Goal: Transaction & Acquisition: Obtain resource

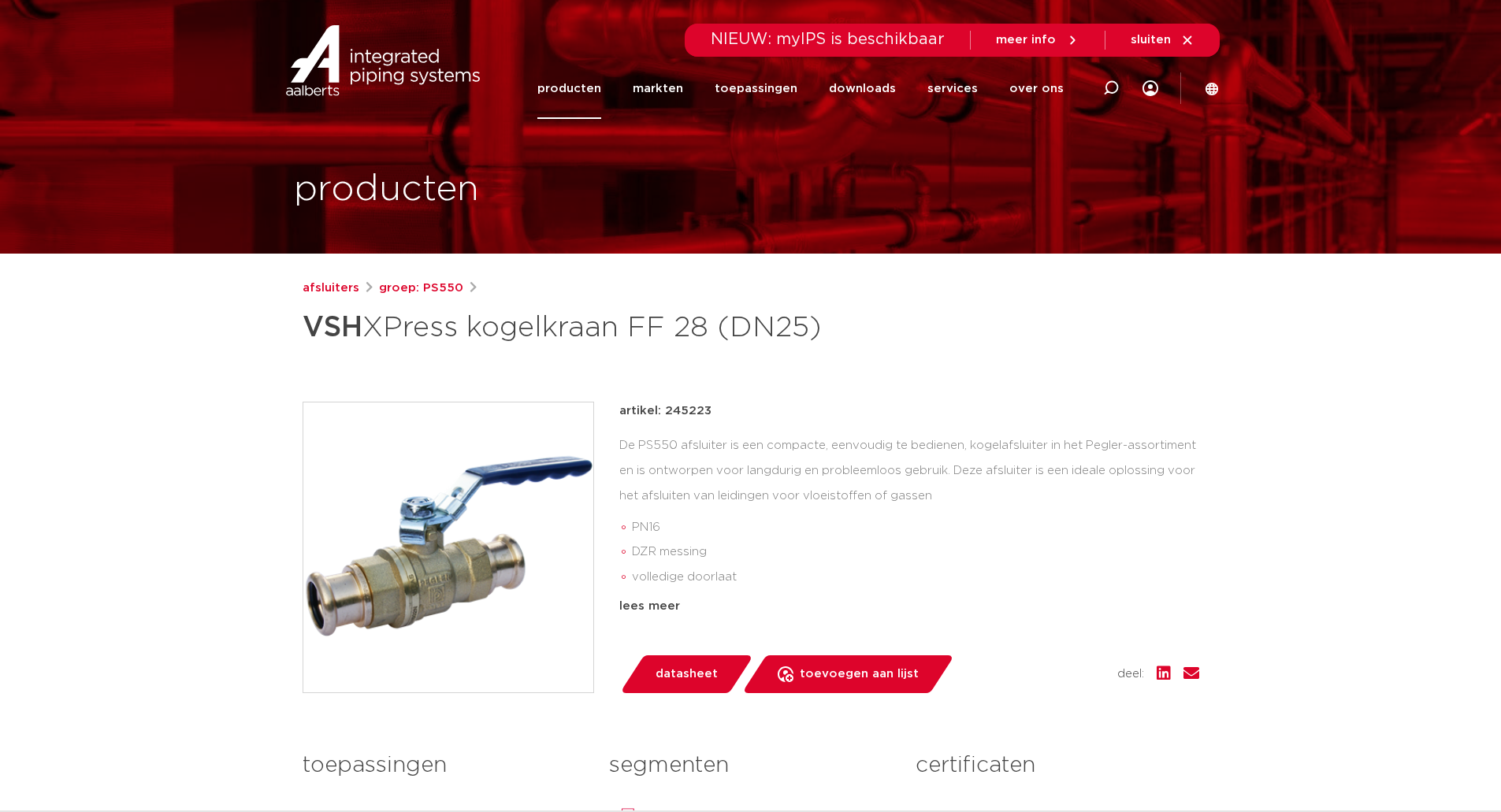
click at [564, 94] on link "producten" at bounding box center [569, 88] width 64 height 61
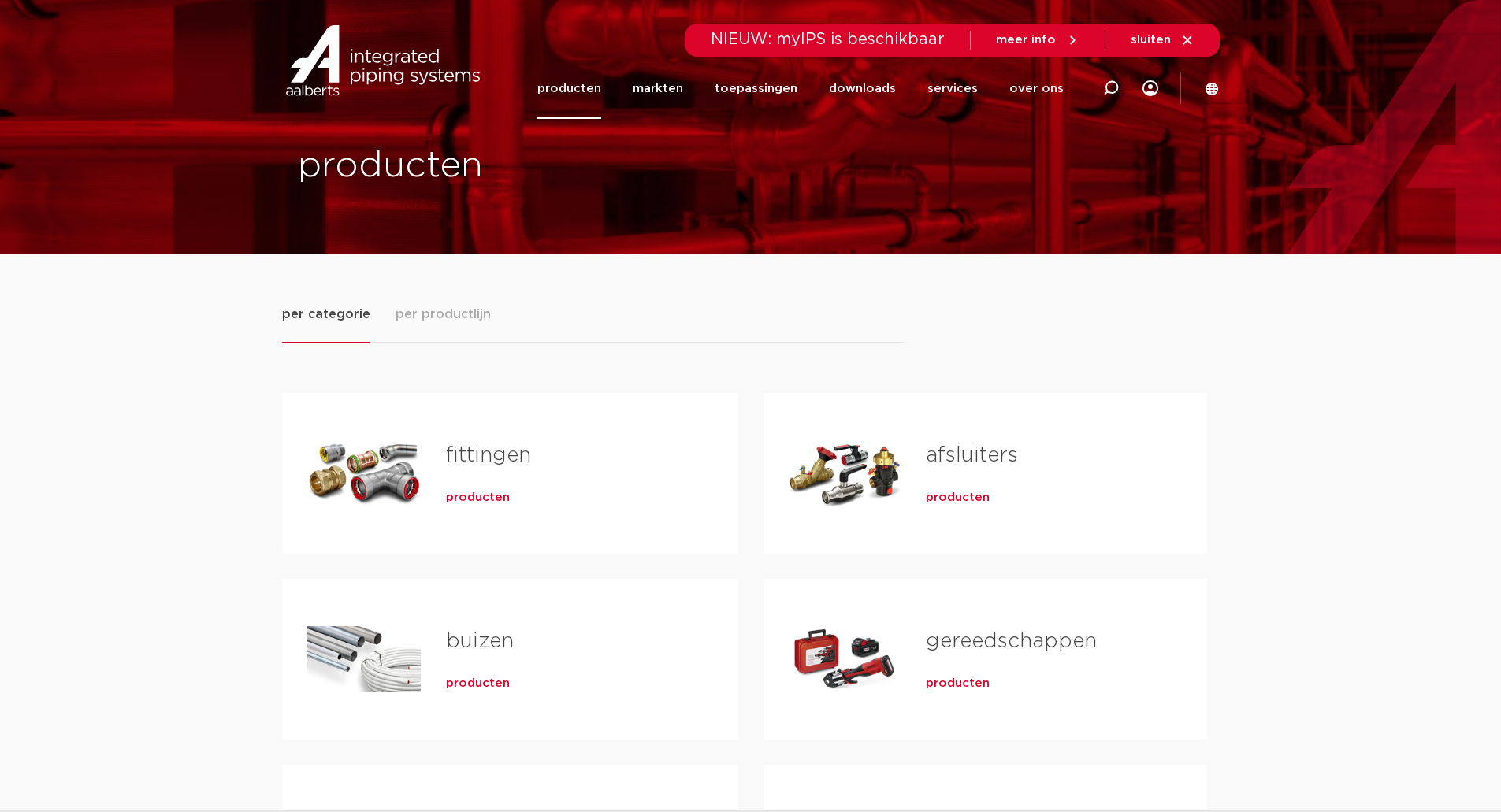
click at [970, 456] on link "afsluiters" at bounding box center [972, 455] width 92 height 21
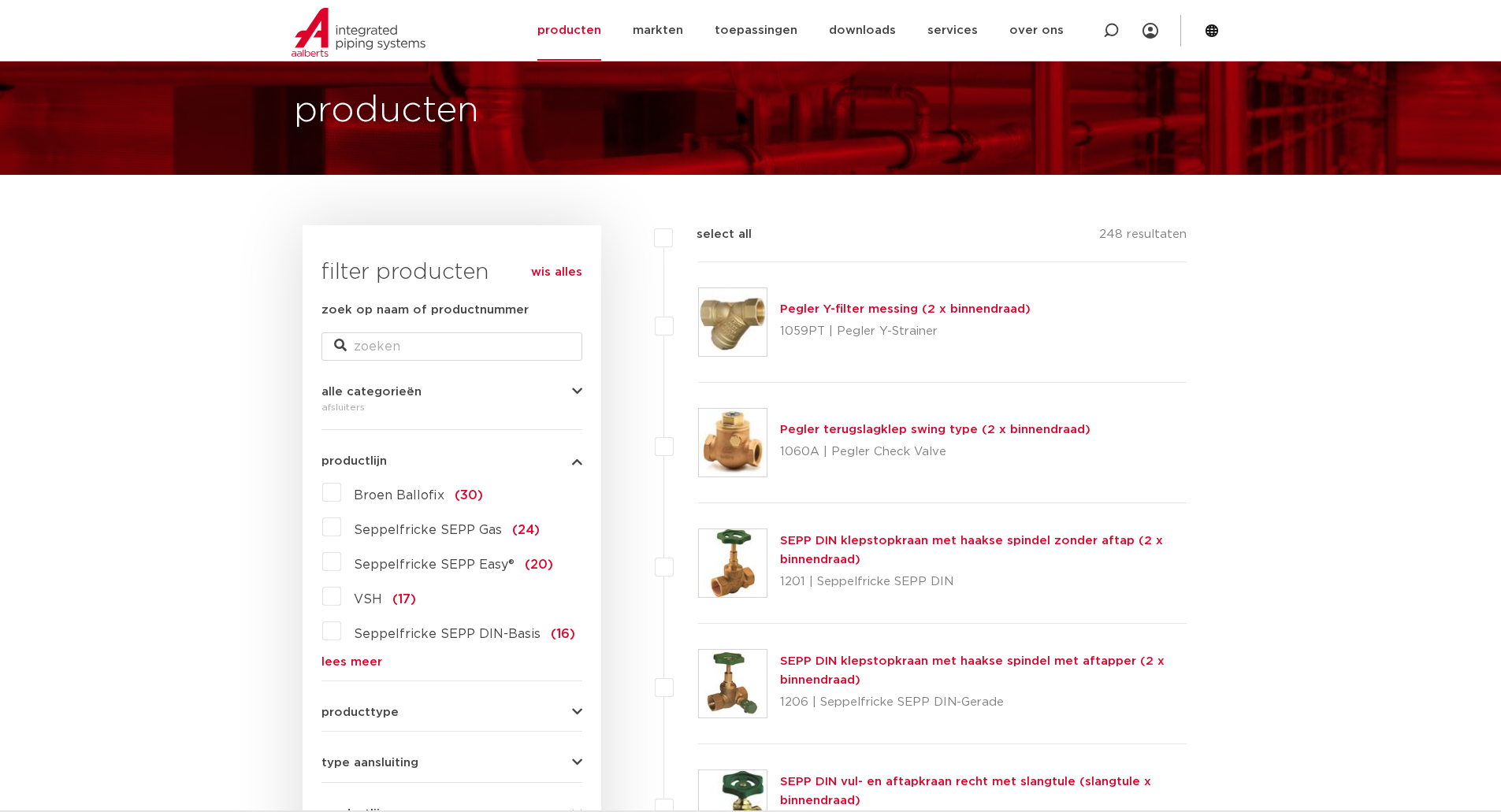
click at [393, 458] on button "productlijn" at bounding box center [451, 461] width 261 height 12
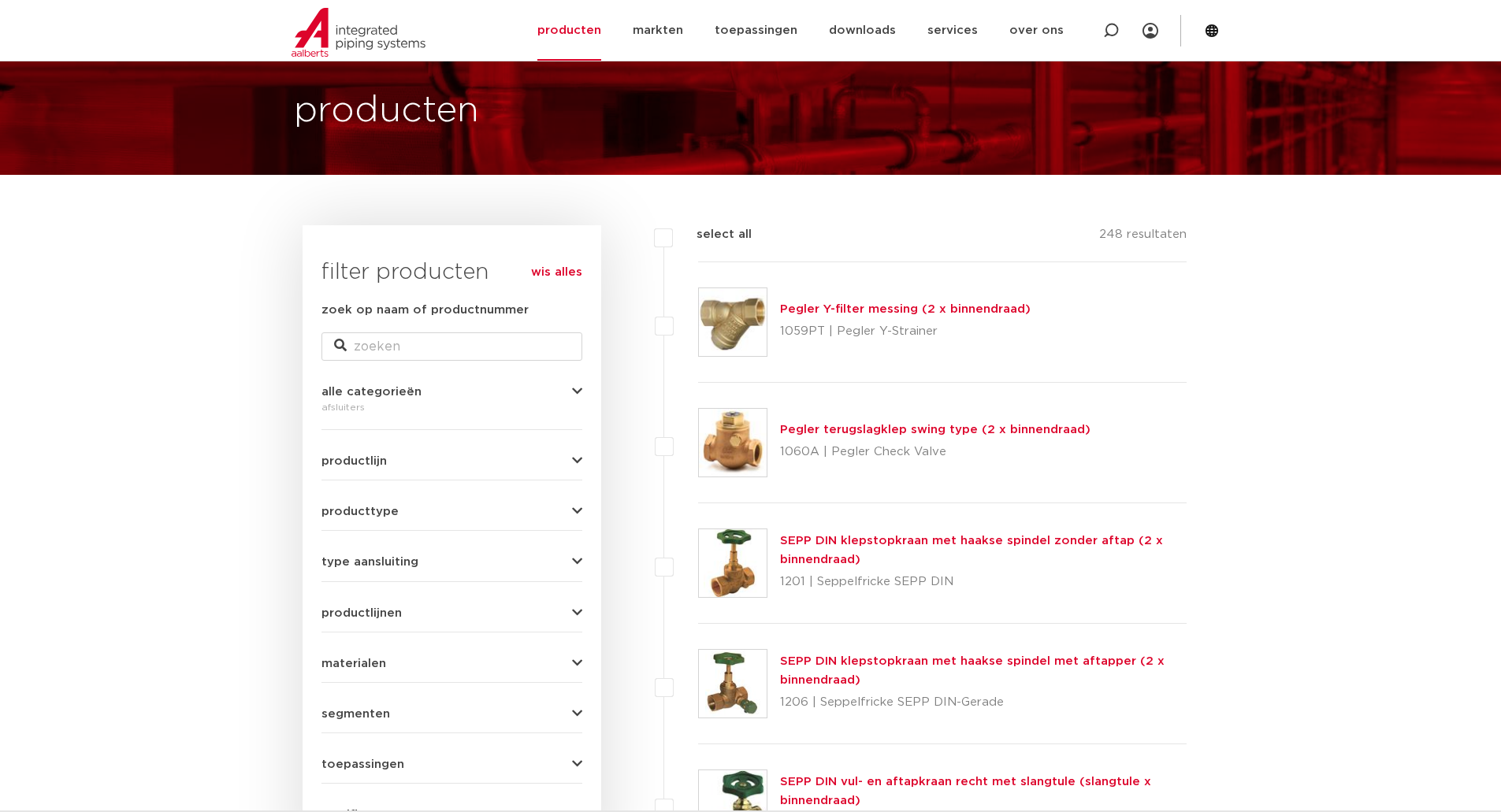
click at [393, 458] on button "productlijn" at bounding box center [451, 461] width 261 height 12
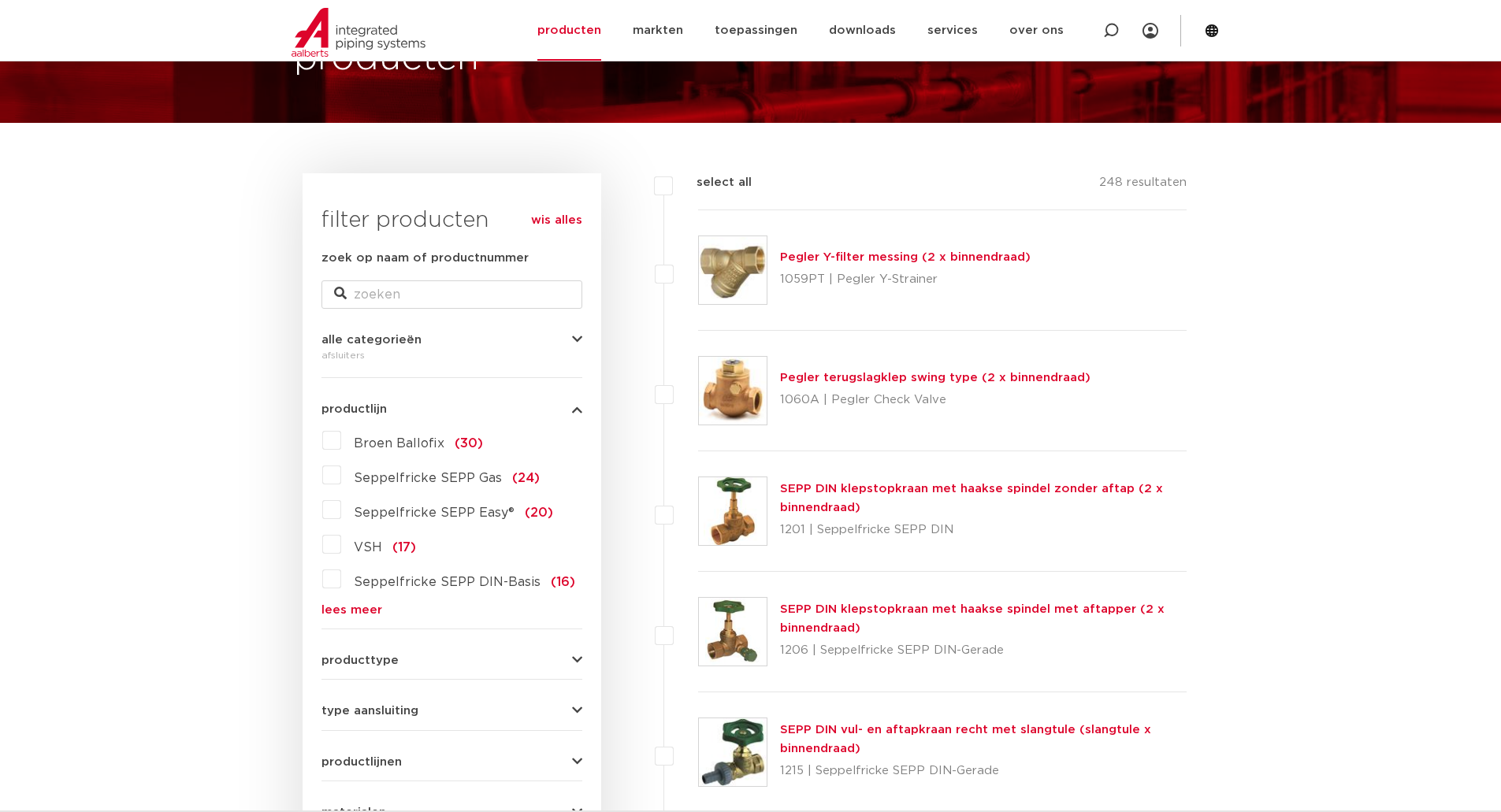
scroll to position [157, 0]
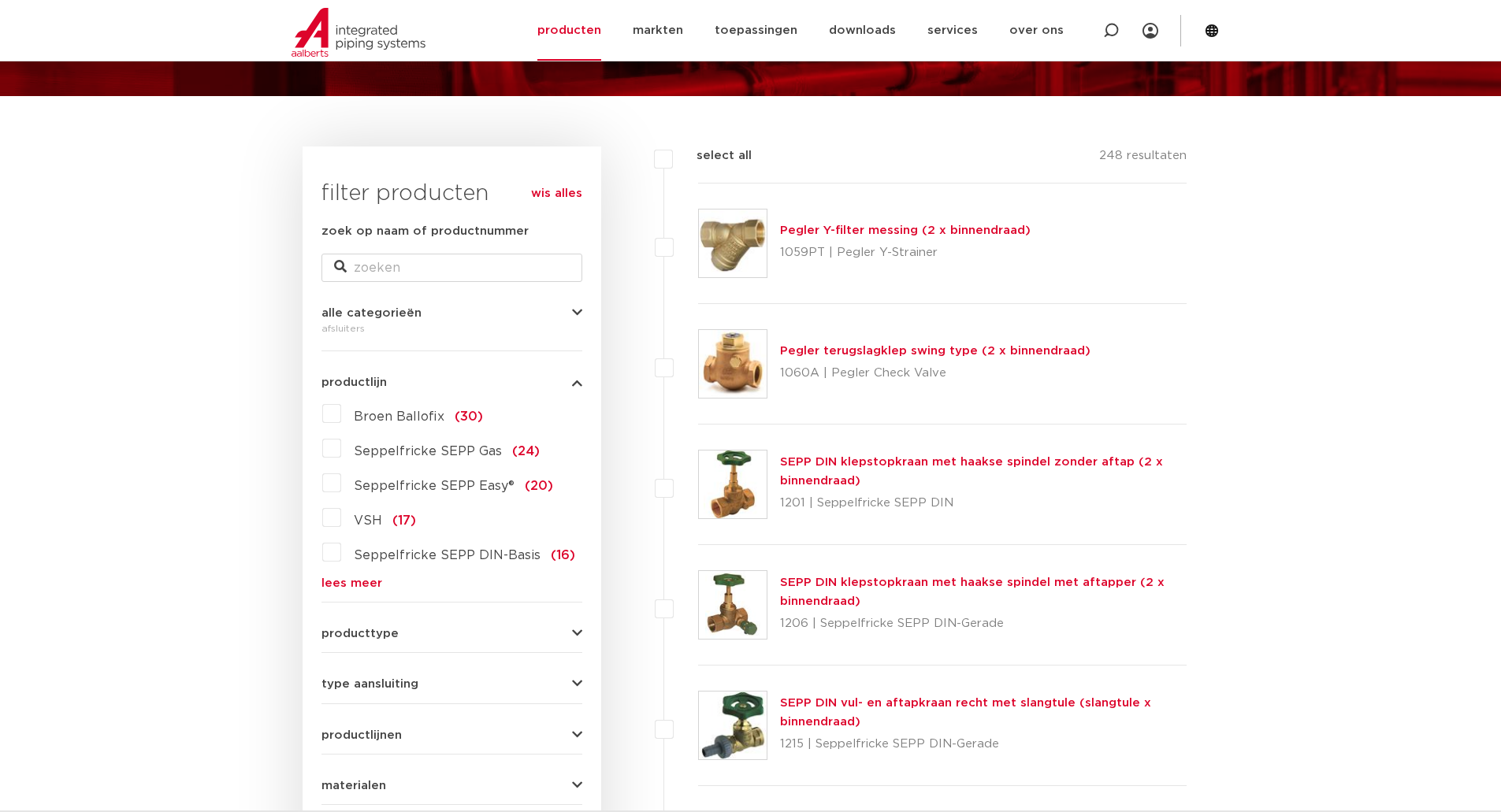
click at [368, 583] on link "lees meer" at bounding box center [451, 583] width 261 height 12
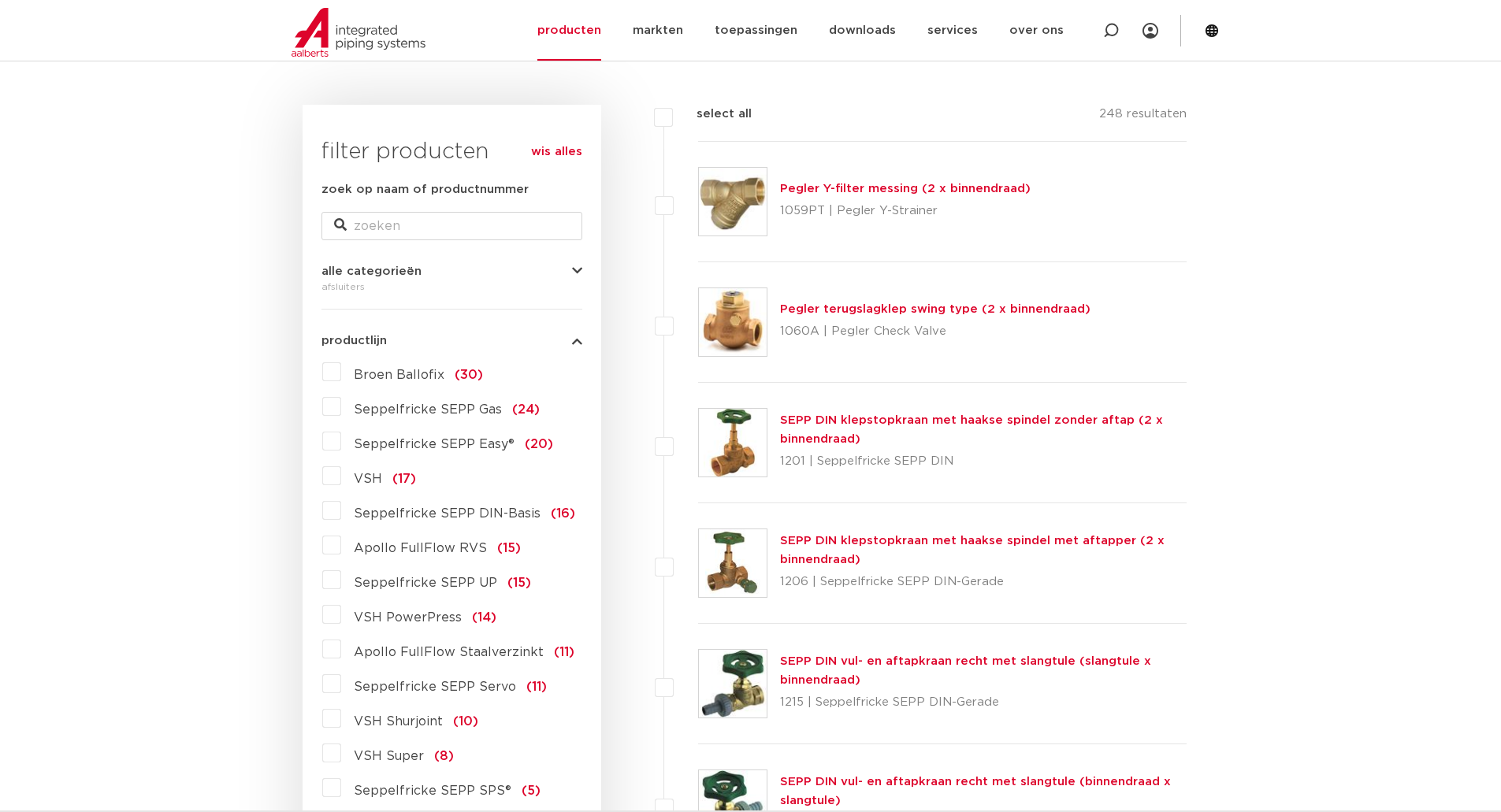
scroll to position [236, 0]
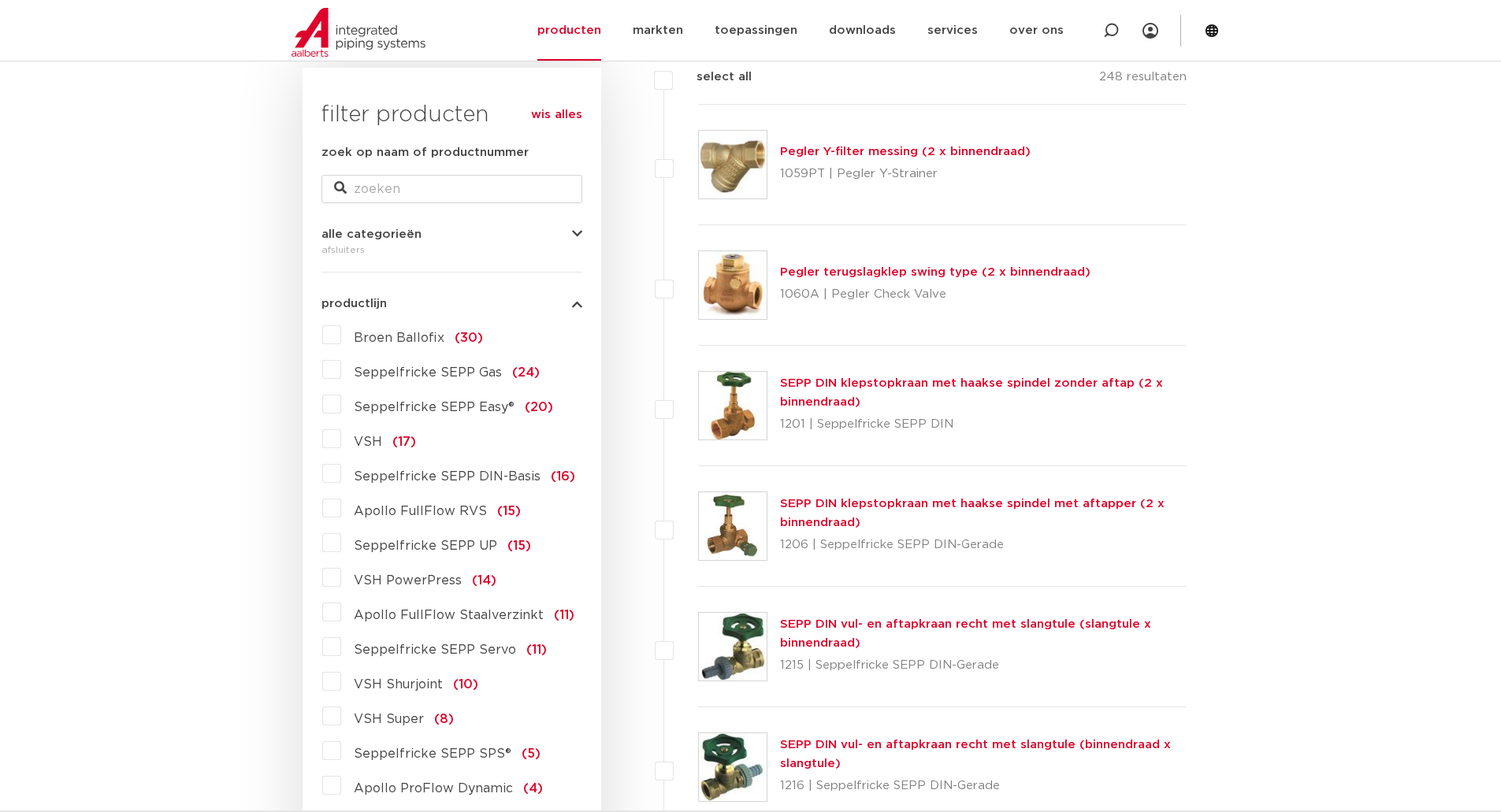
click at [331, 297] on span "productlijn" at bounding box center [354, 303] width 65 height 12
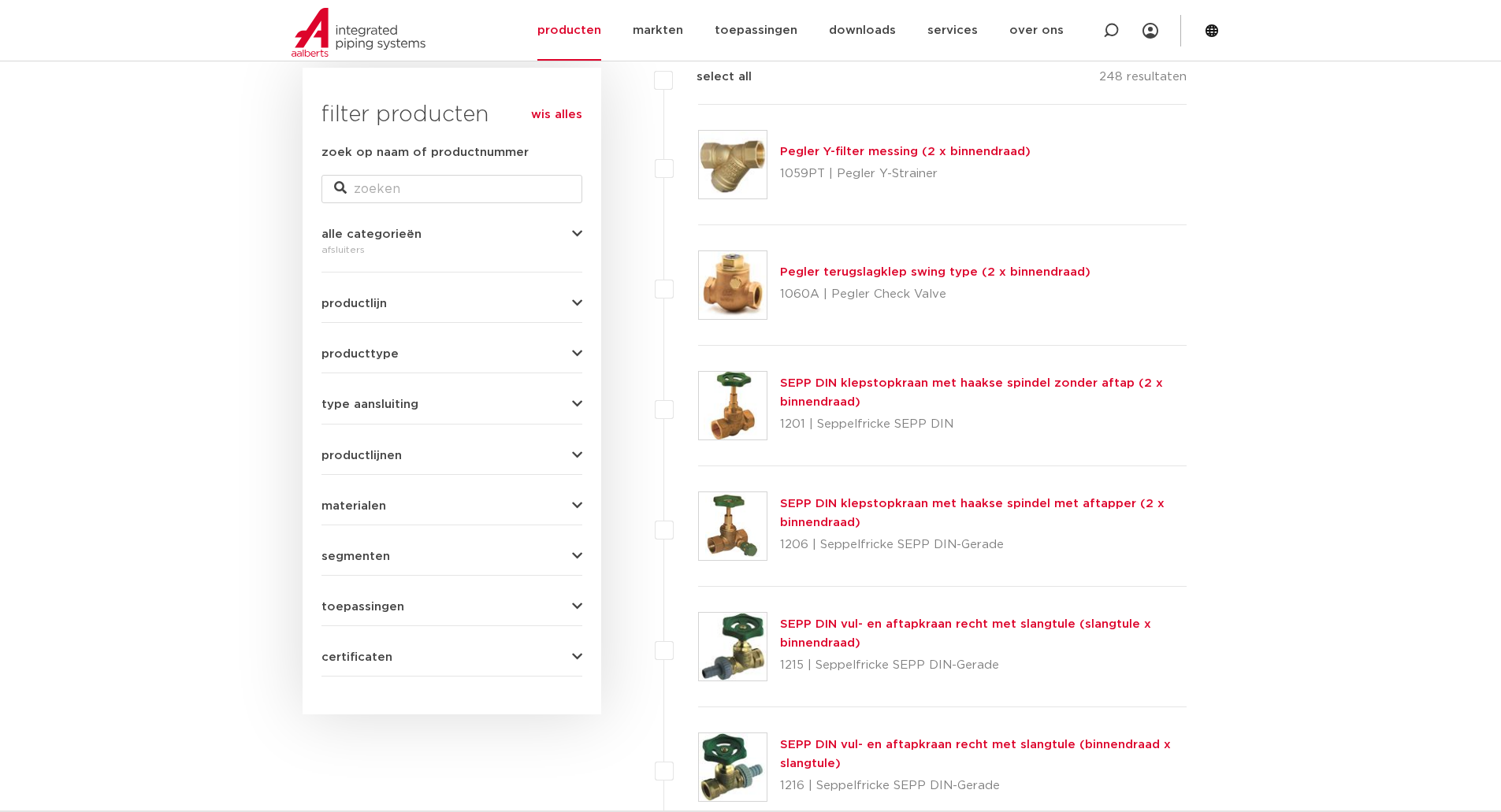
scroll to position [394, 0]
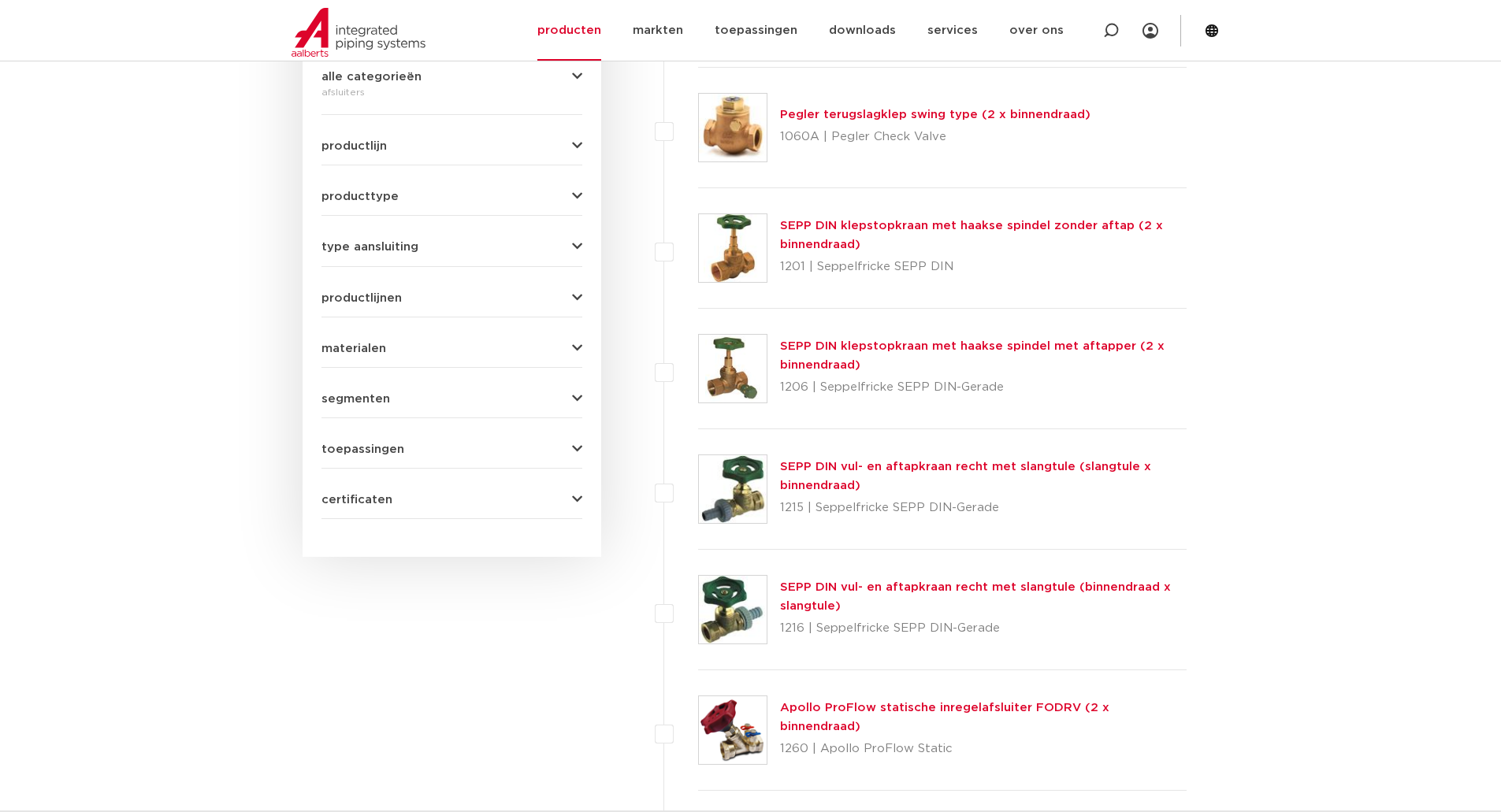
click at [393, 451] on span "toepassingen" at bounding box center [362, 449] width 83 height 12
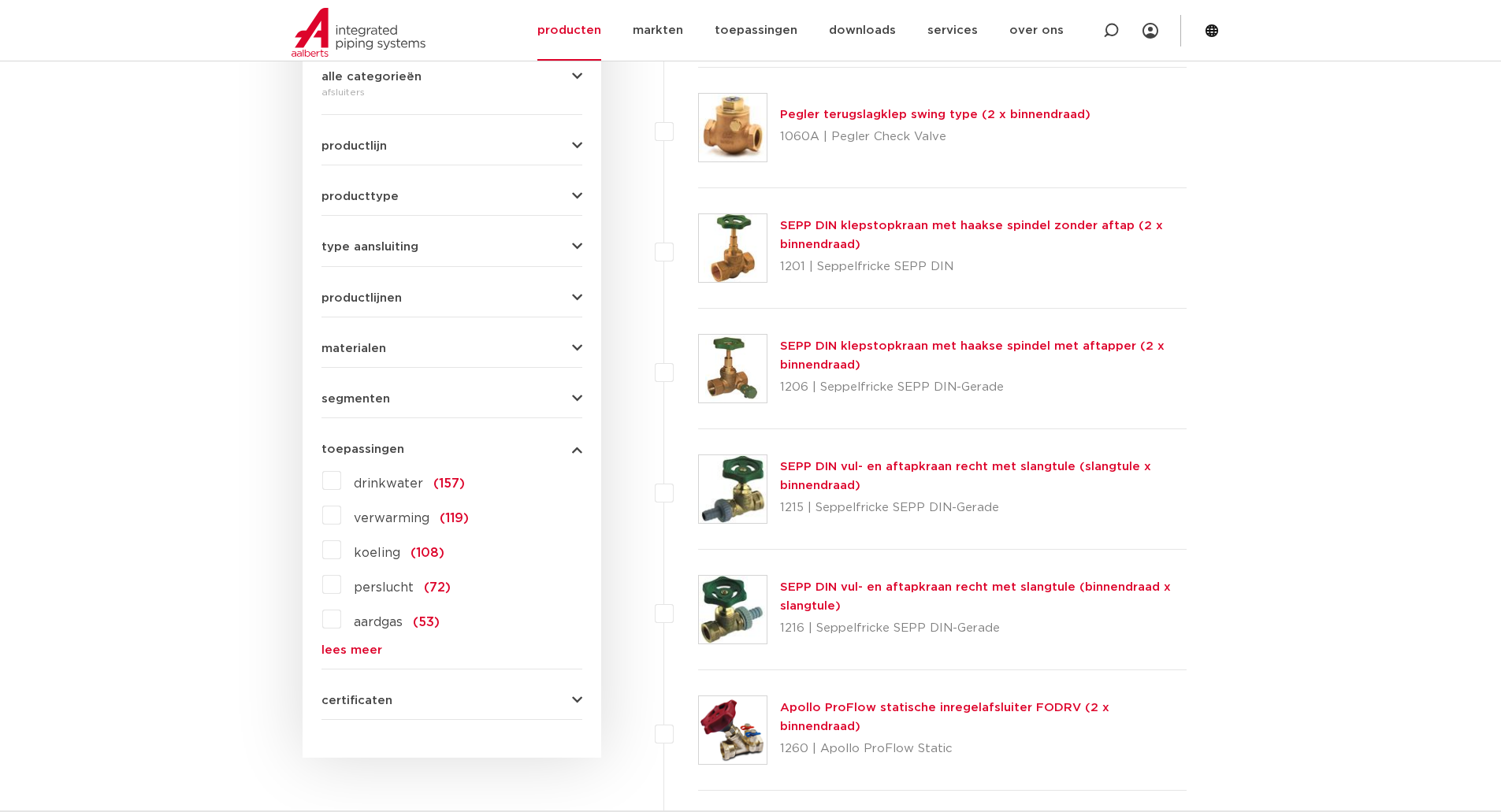
click at [368, 647] on link "lees meer" at bounding box center [451, 650] width 261 height 12
click at [388, 488] on span "drinkwater" at bounding box center [388, 484] width 69 height 13
click at [0, 0] on input "drinkwater (157)" at bounding box center [0, 0] width 0 height 0
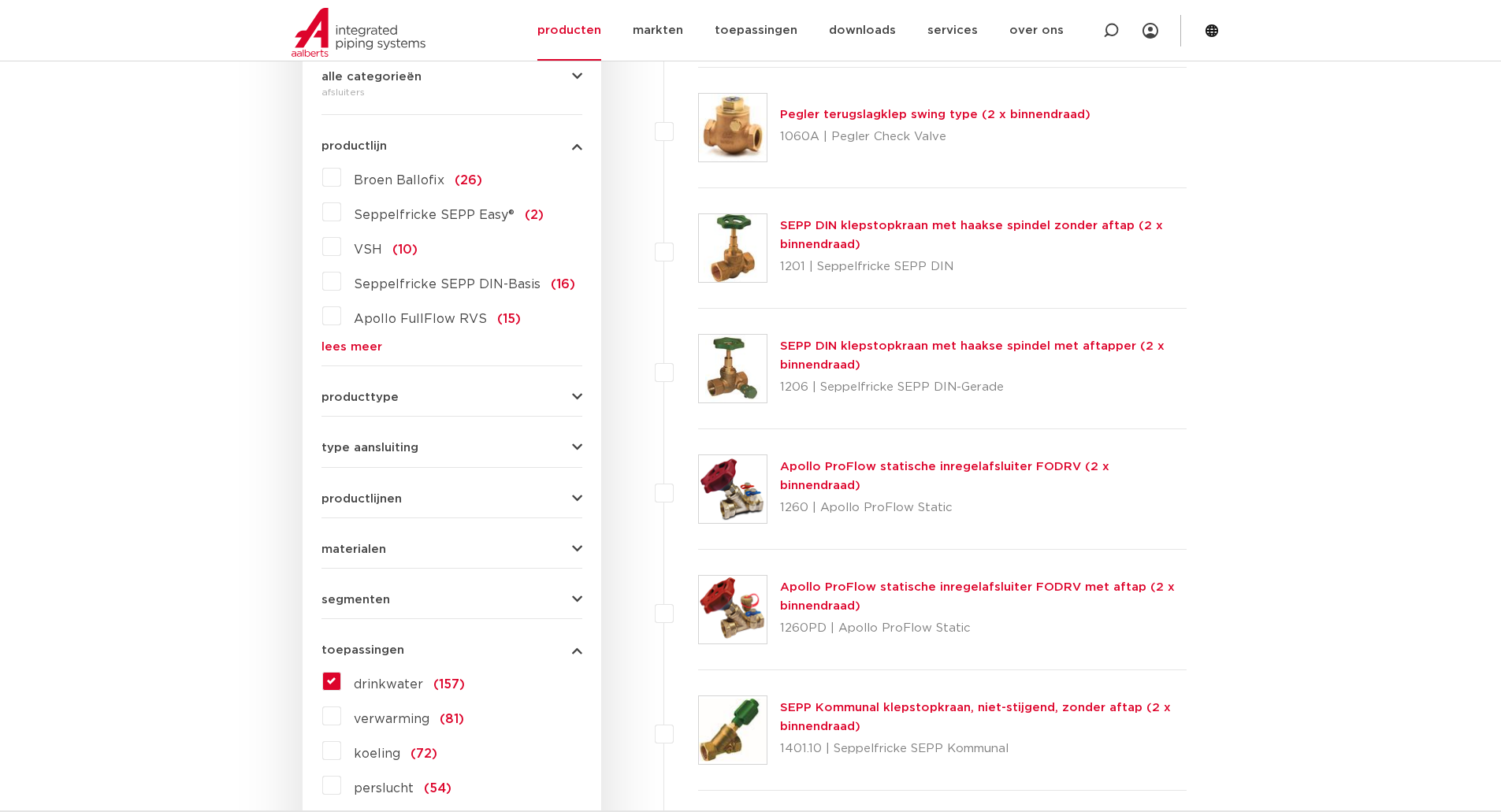
scroll to position [394, 0]
click at [395, 648] on span "toepassingen" at bounding box center [362, 650] width 83 height 12
click at [397, 600] on button "segmenten" at bounding box center [451, 599] width 261 height 12
click at [407, 732] on span "woningbouw" at bounding box center [394, 738] width 80 height 13
click at [0, 0] on input "woningbouw (6)" at bounding box center [0, 0] width 0 height 0
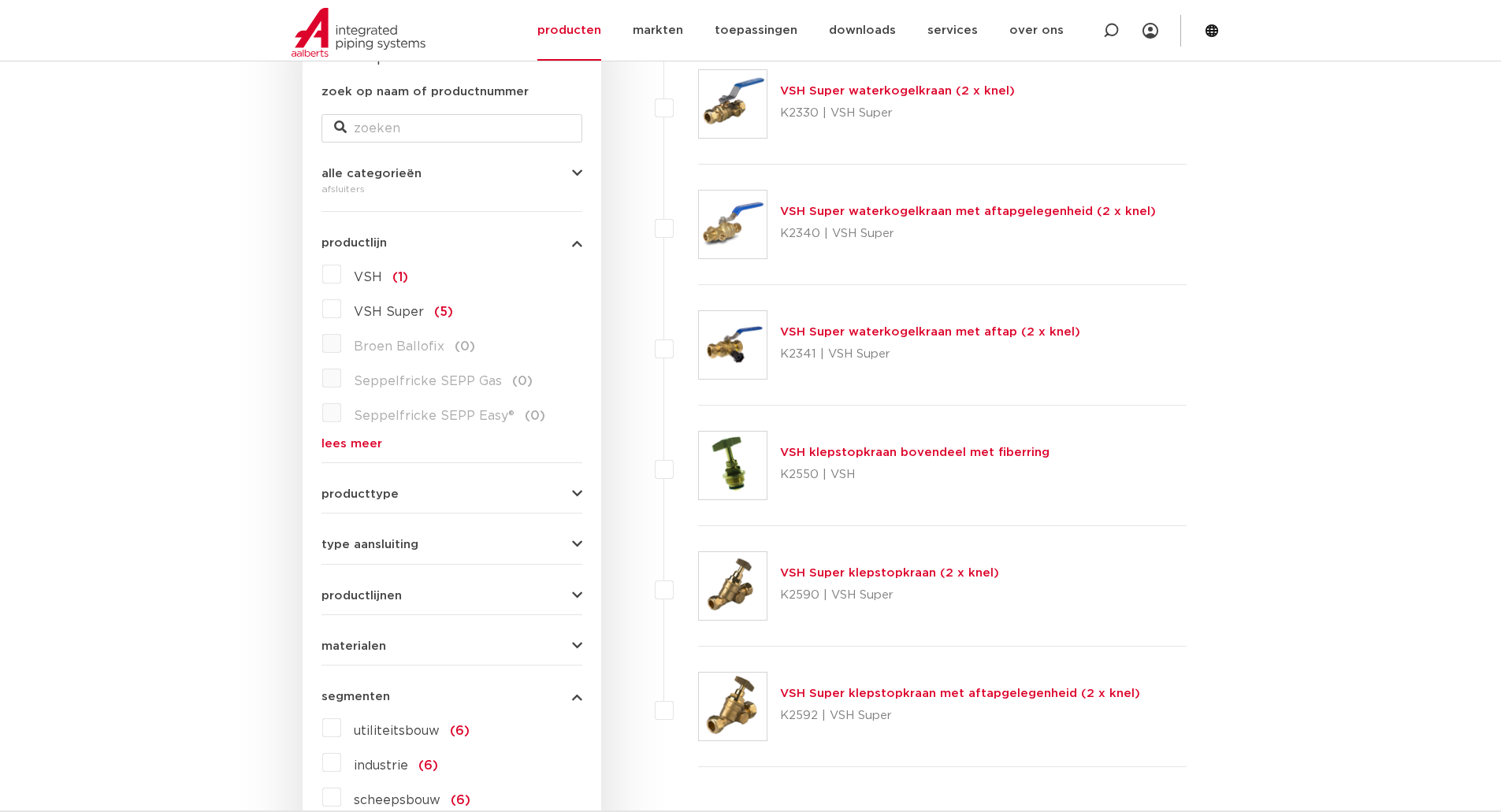
scroll to position [297, 0]
click at [925, 334] on link "VSH Super waterkogelkraan met aftap (2 x knel)" at bounding box center [931, 331] width 300 height 12
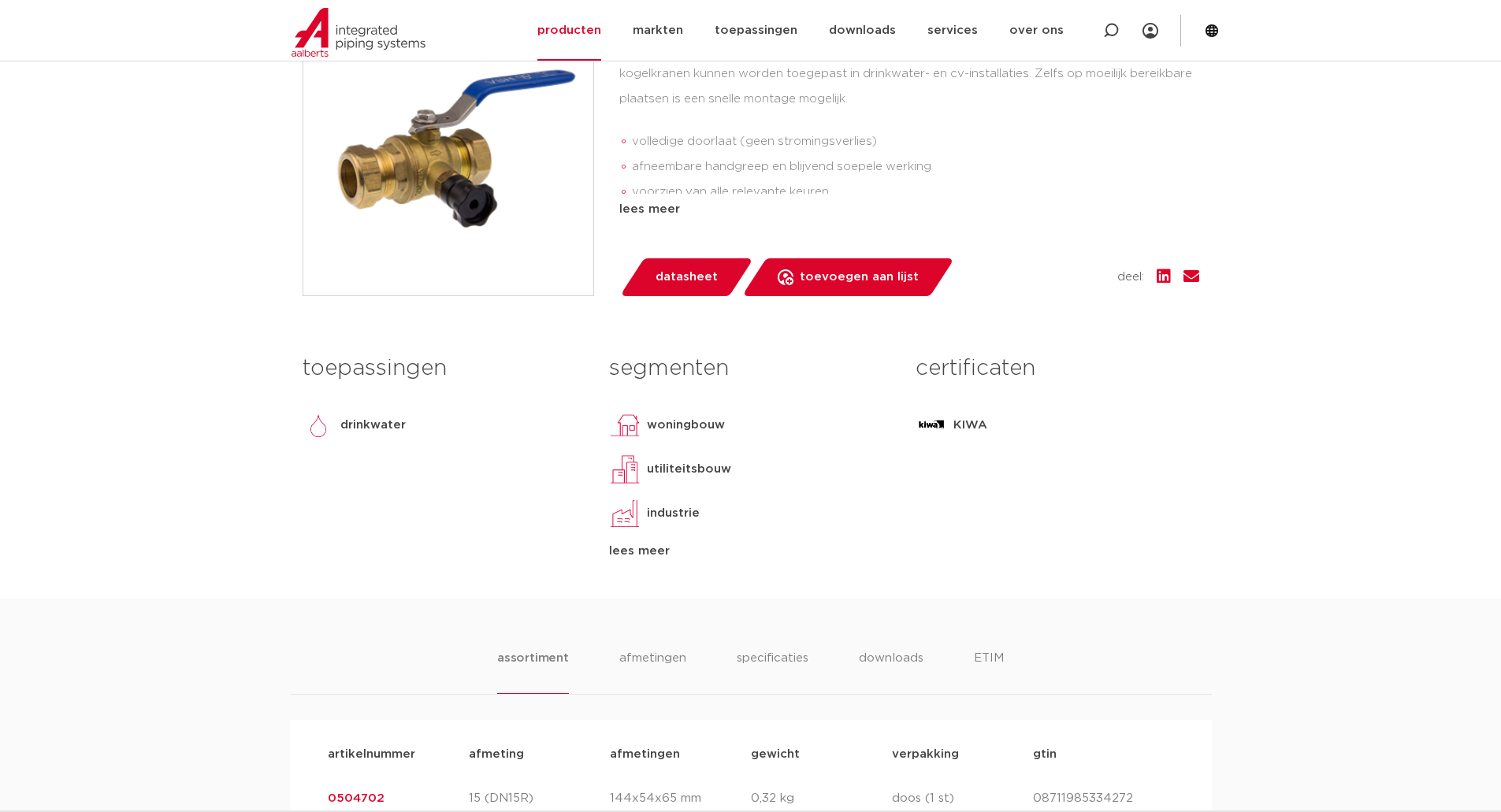
scroll to position [630, 0]
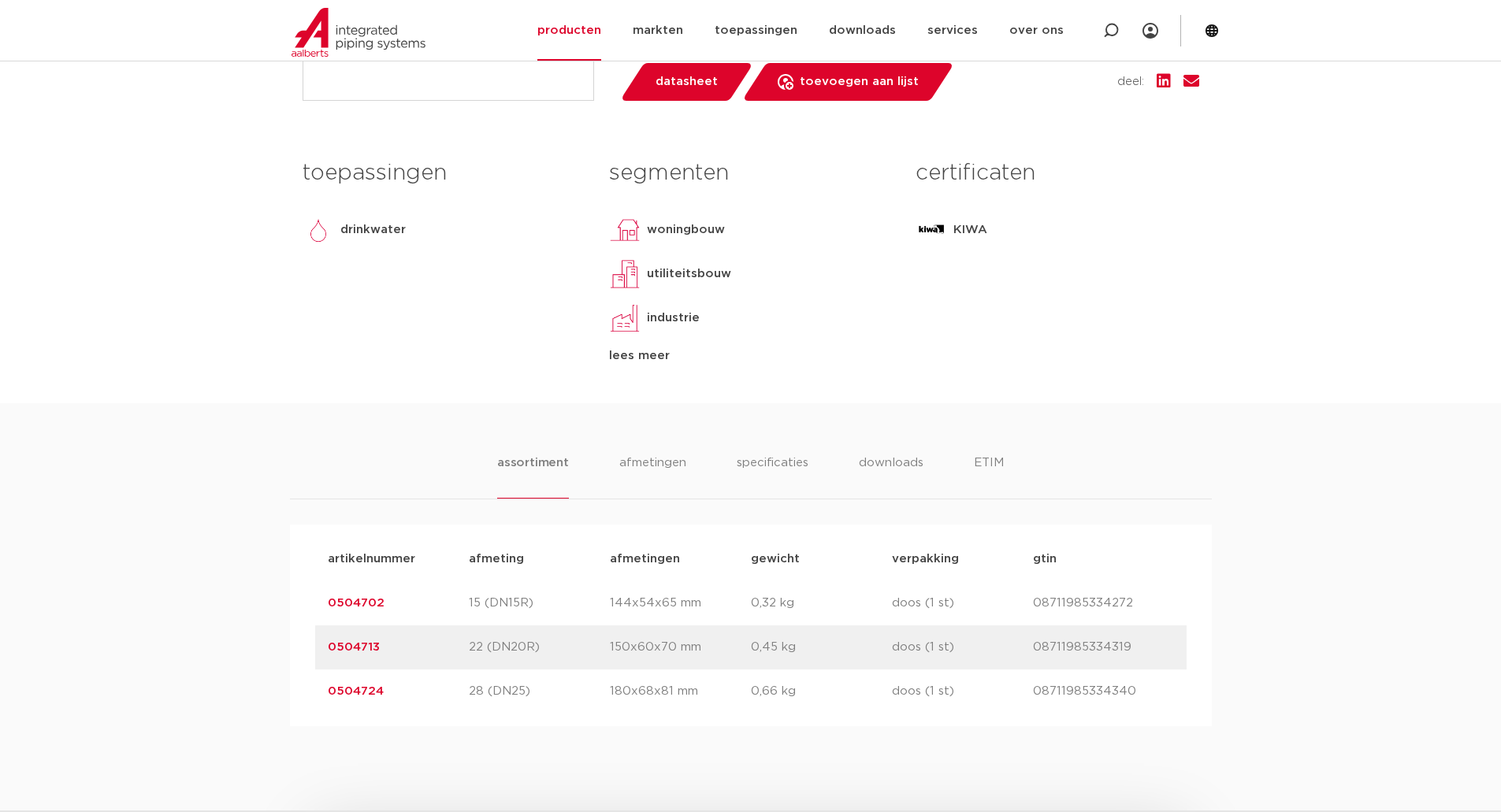
click at [357, 606] on link "0504702" at bounding box center [356, 603] width 56 height 12
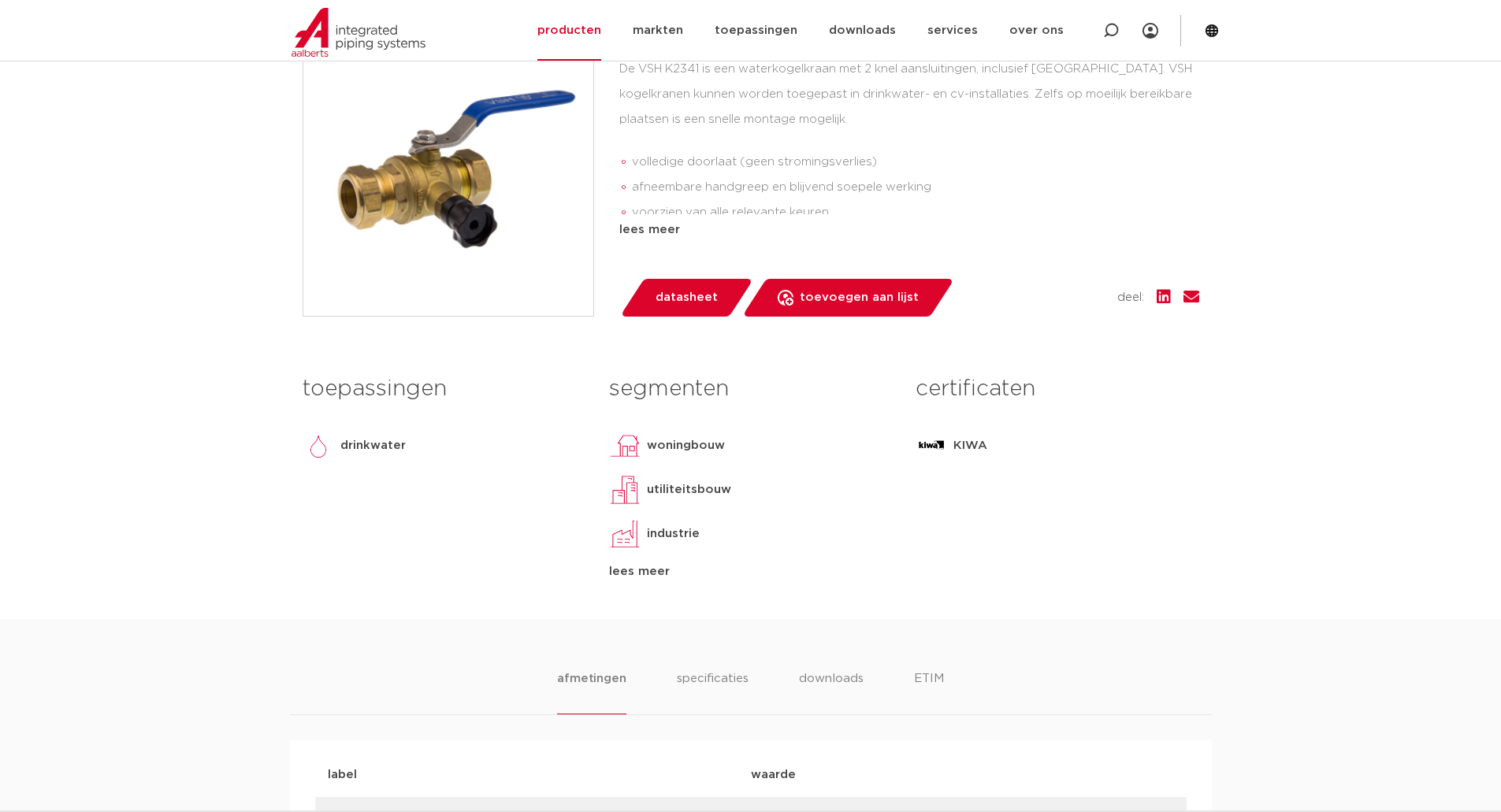
scroll to position [473, 0]
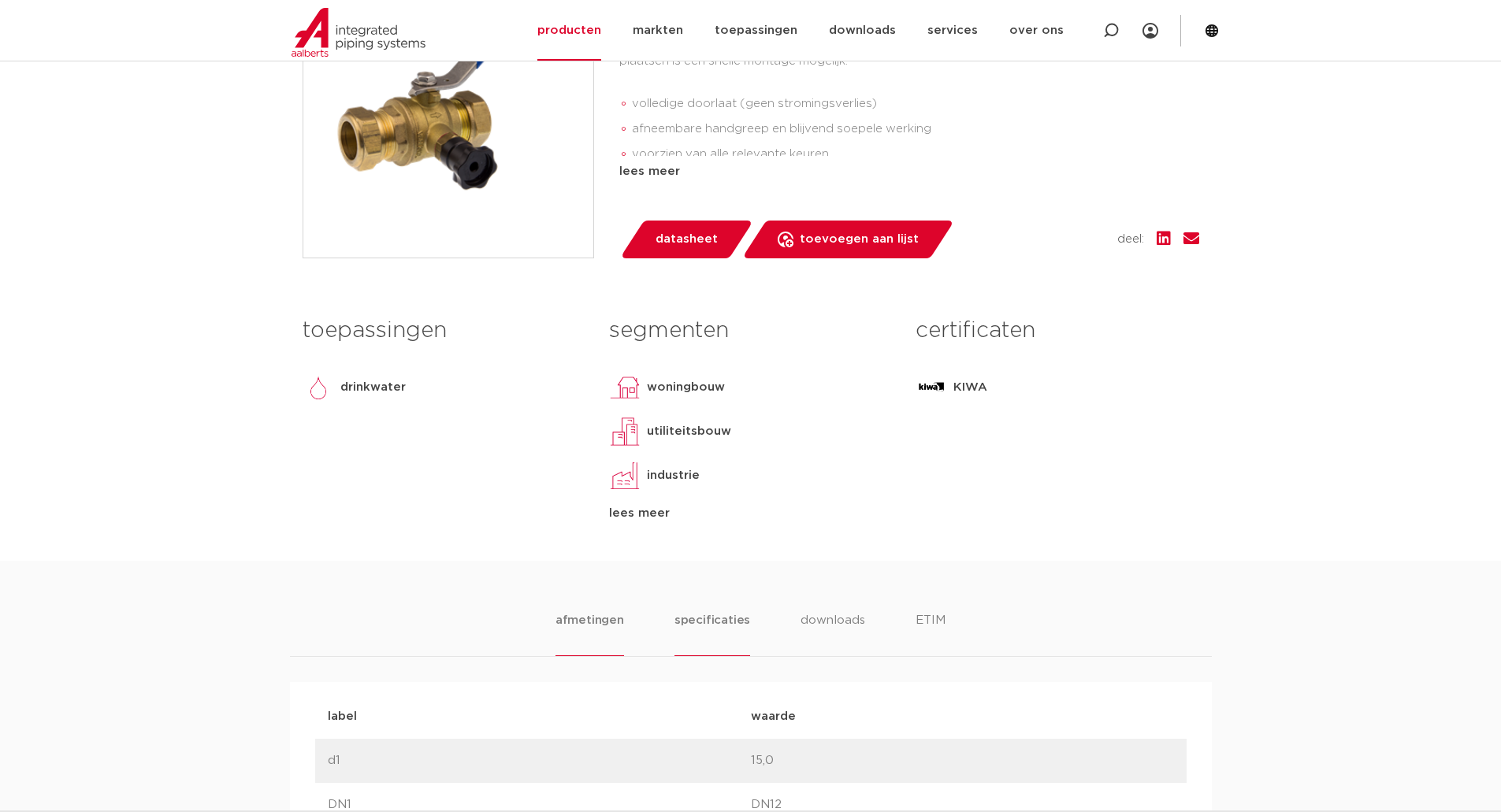
click at [703, 630] on li "specificaties" at bounding box center [712, 633] width 76 height 45
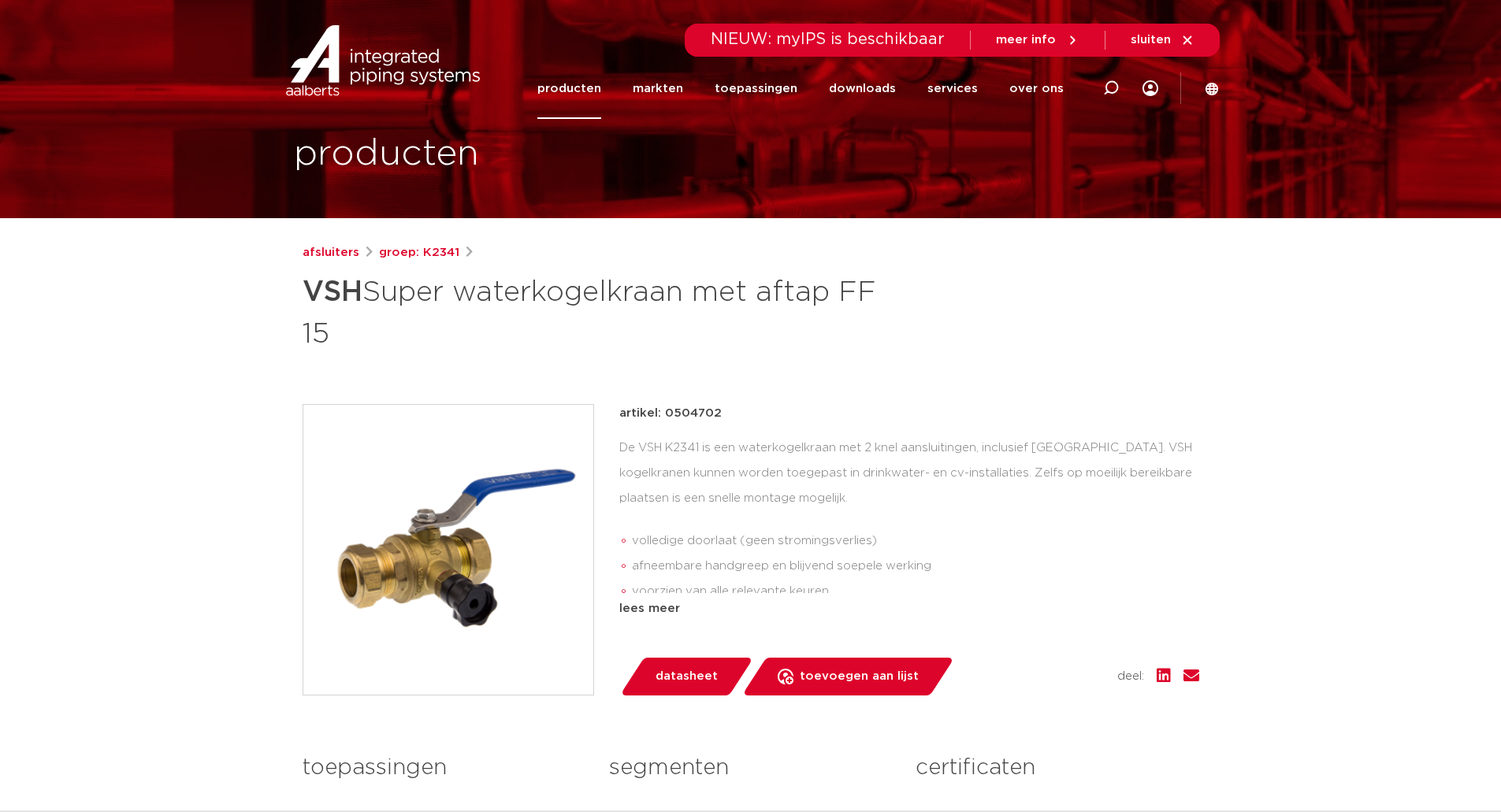
scroll to position [0, 0]
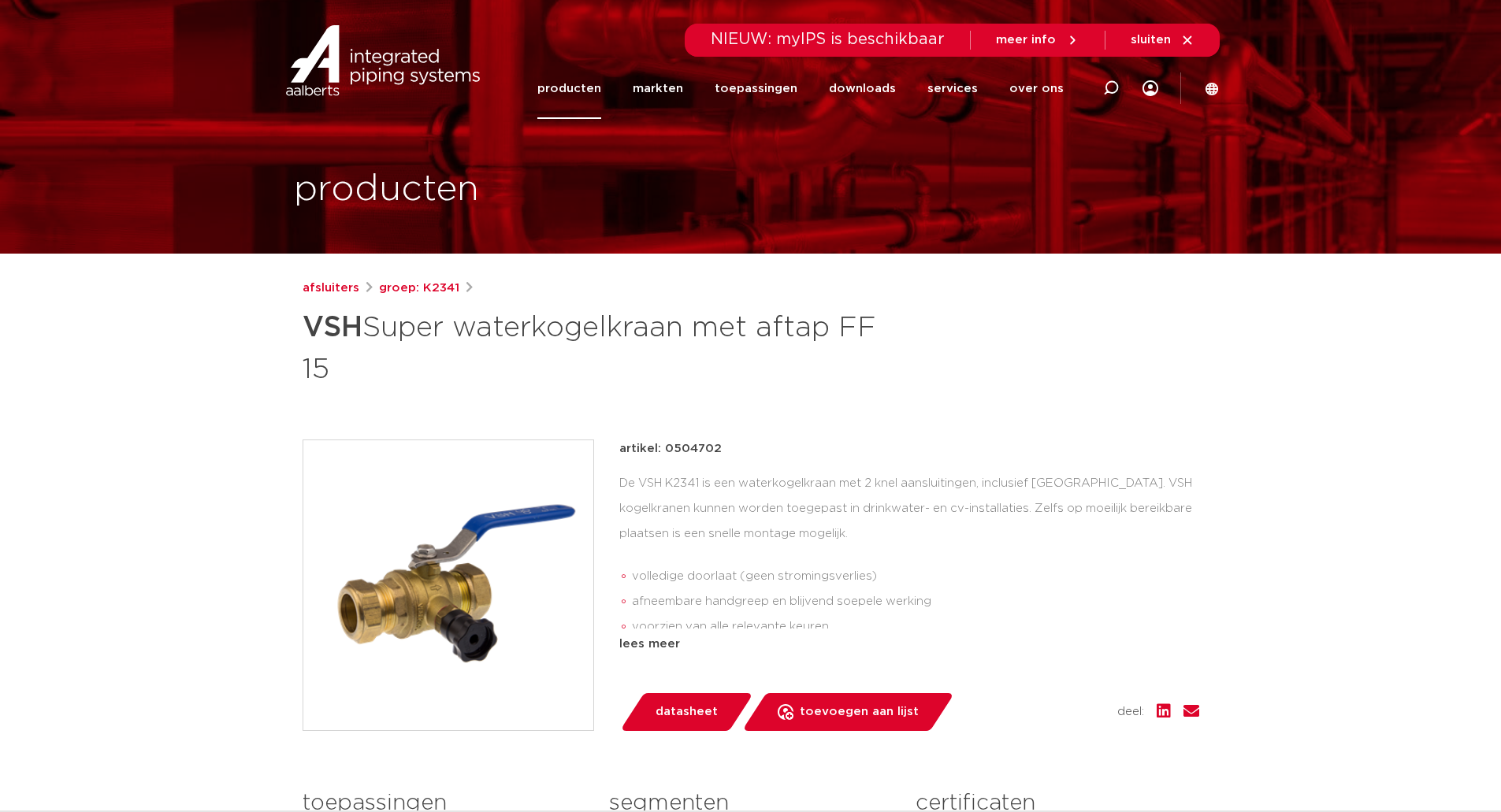
drag, startPoint x: 725, startPoint y: 448, endPoint x: 666, endPoint y: 448, distance: 59.0
click at [666, 448] on div "artikel: 0504702" at bounding box center [910, 448] width 580 height 19
copy p "0504702"
click at [740, 368] on h1 "VSH Super waterkogelkraan met aftap FF 15" at bounding box center [599, 346] width 592 height 85
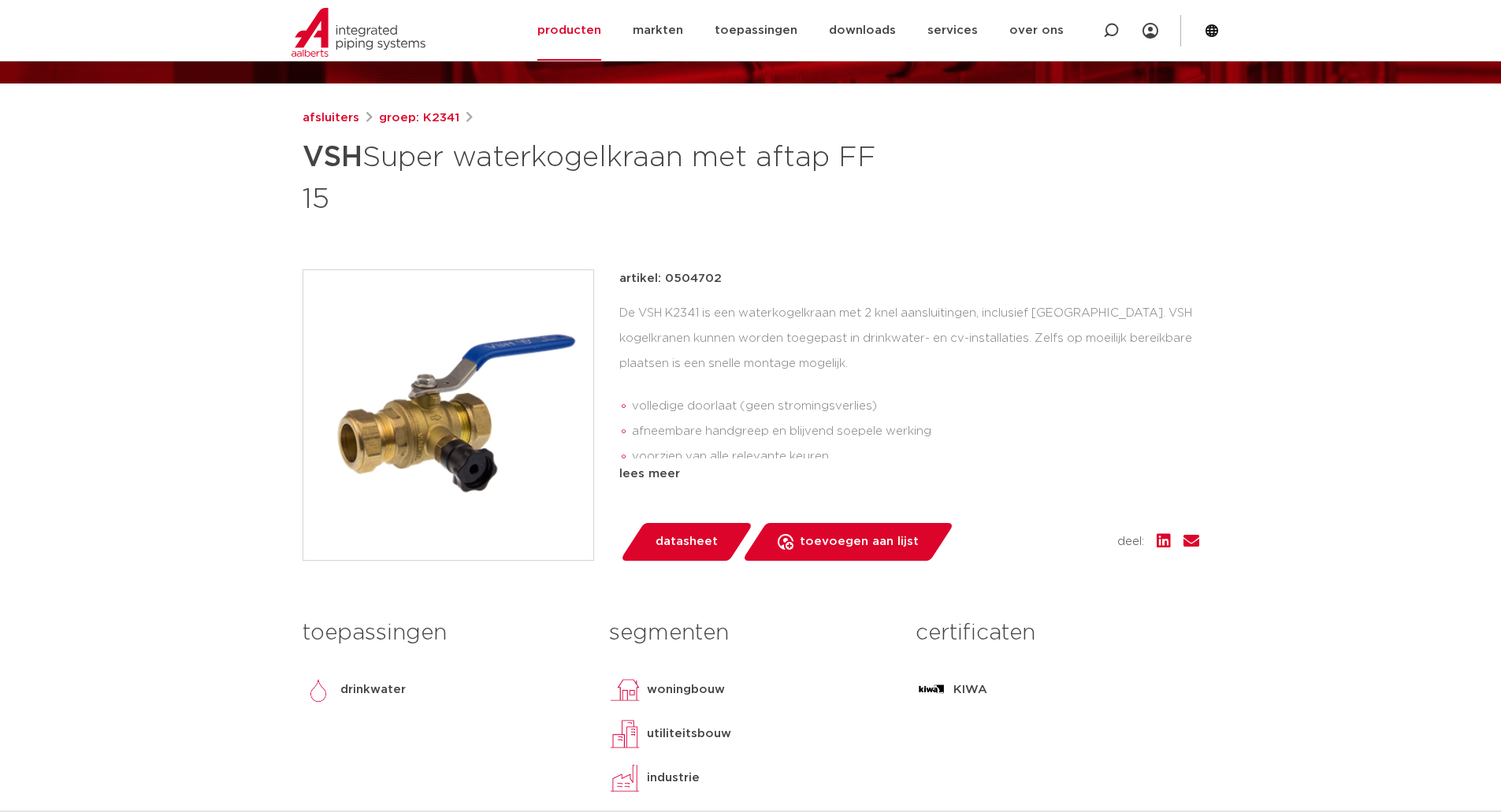
scroll to position [394, 0]
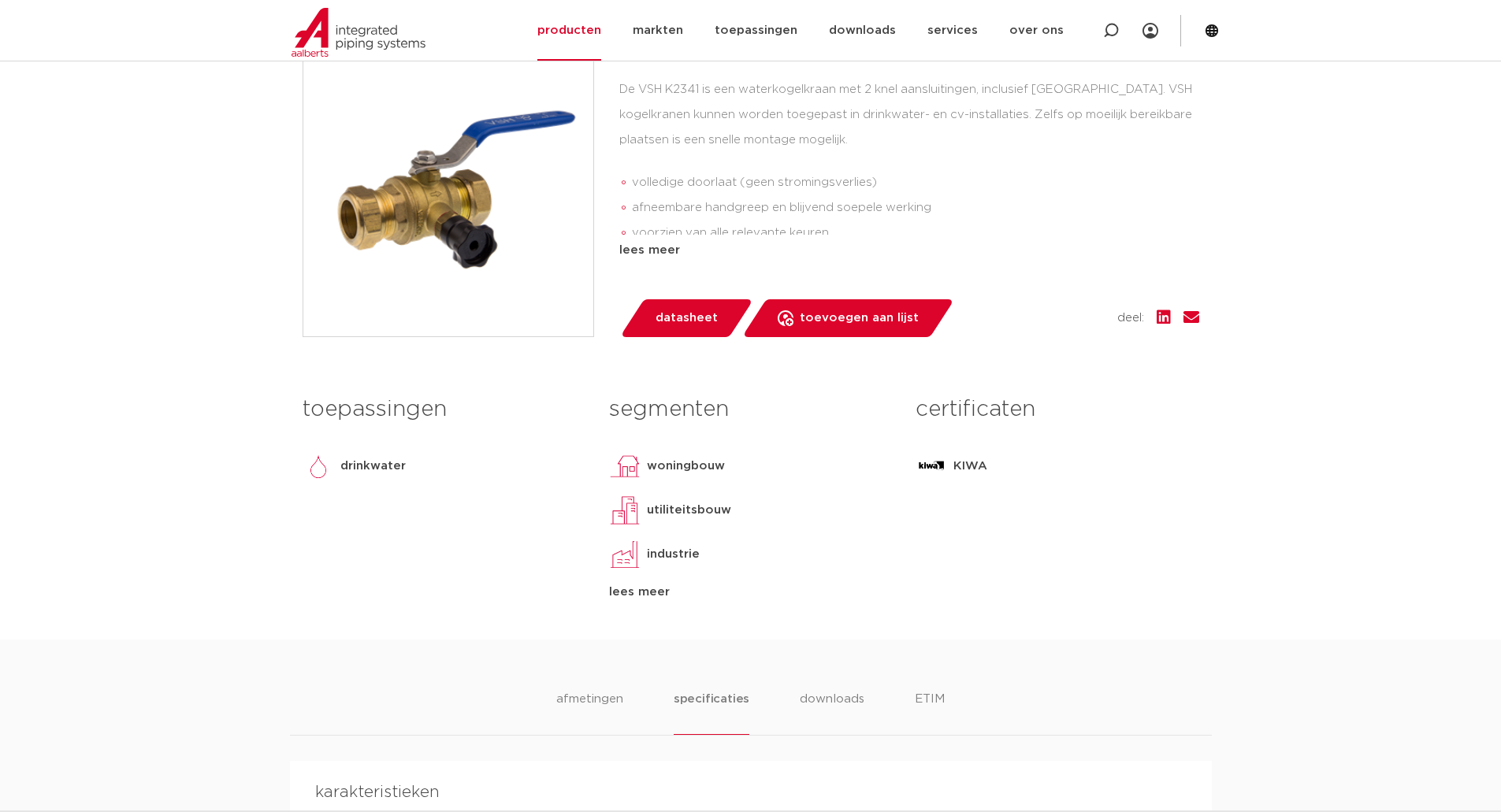
click at [650, 592] on div "lees meer" at bounding box center [750, 592] width 283 height 19
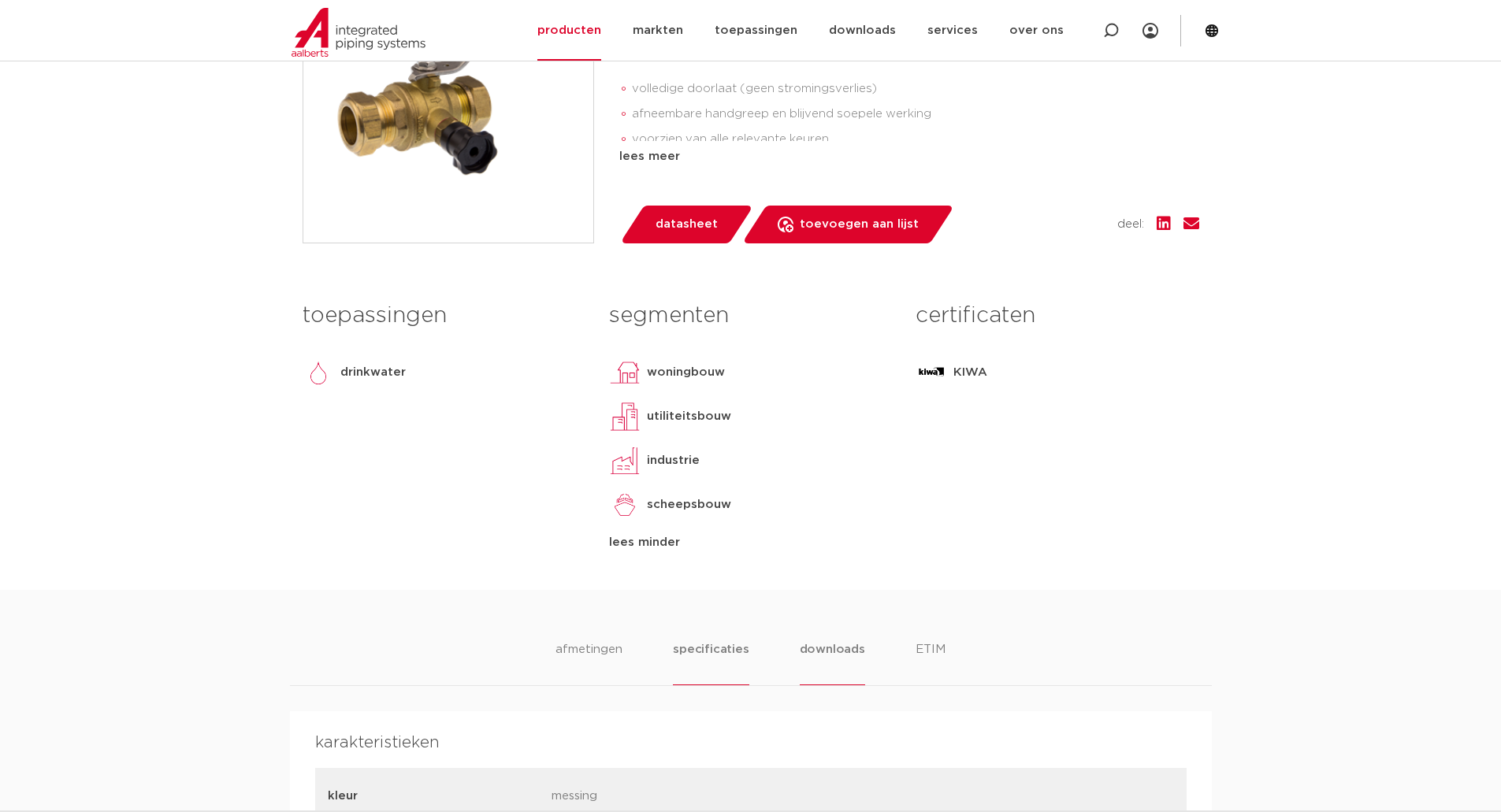
scroll to position [630, 0]
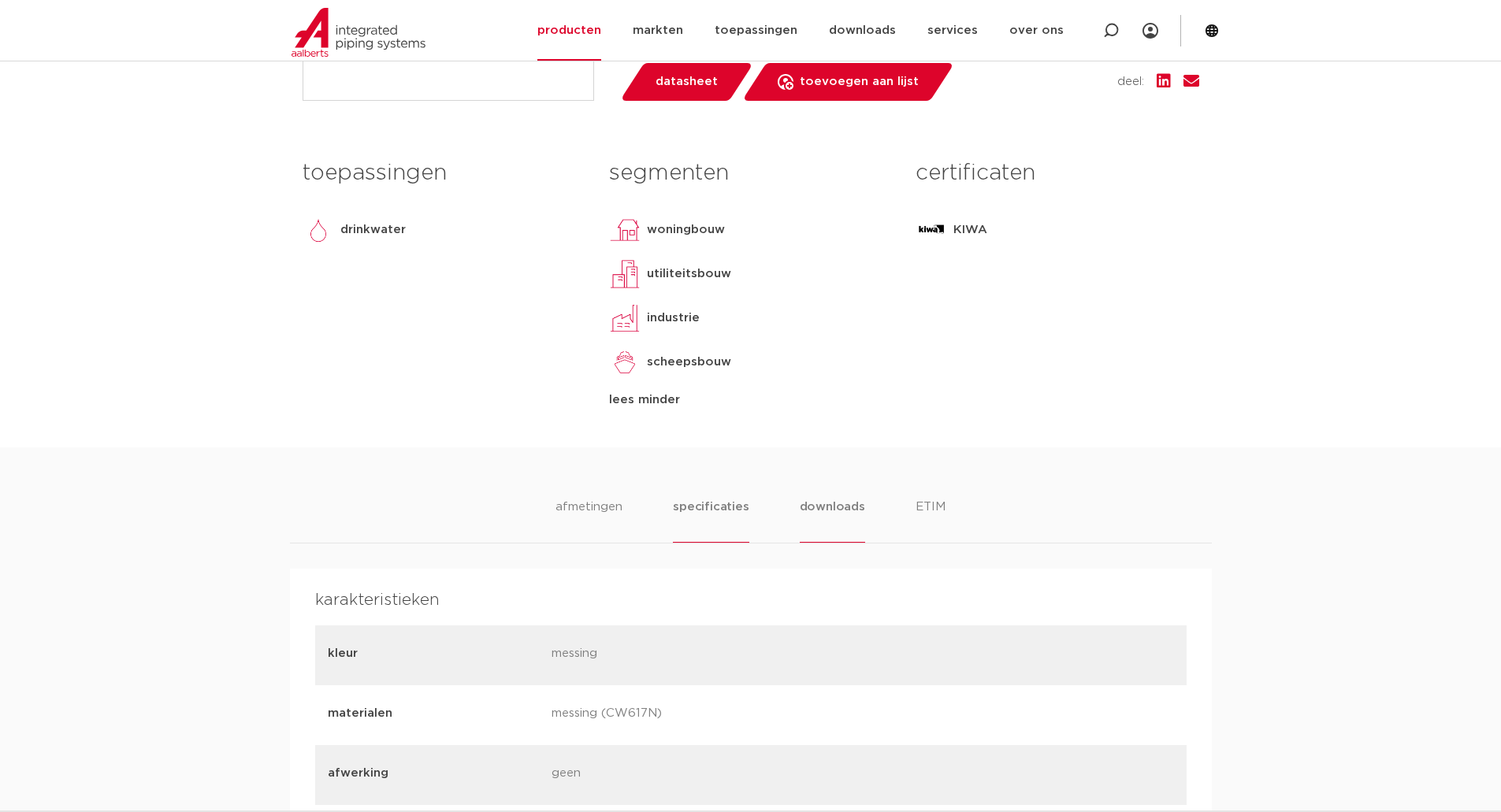
click at [844, 526] on li "downloads" at bounding box center [832, 519] width 65 height 45
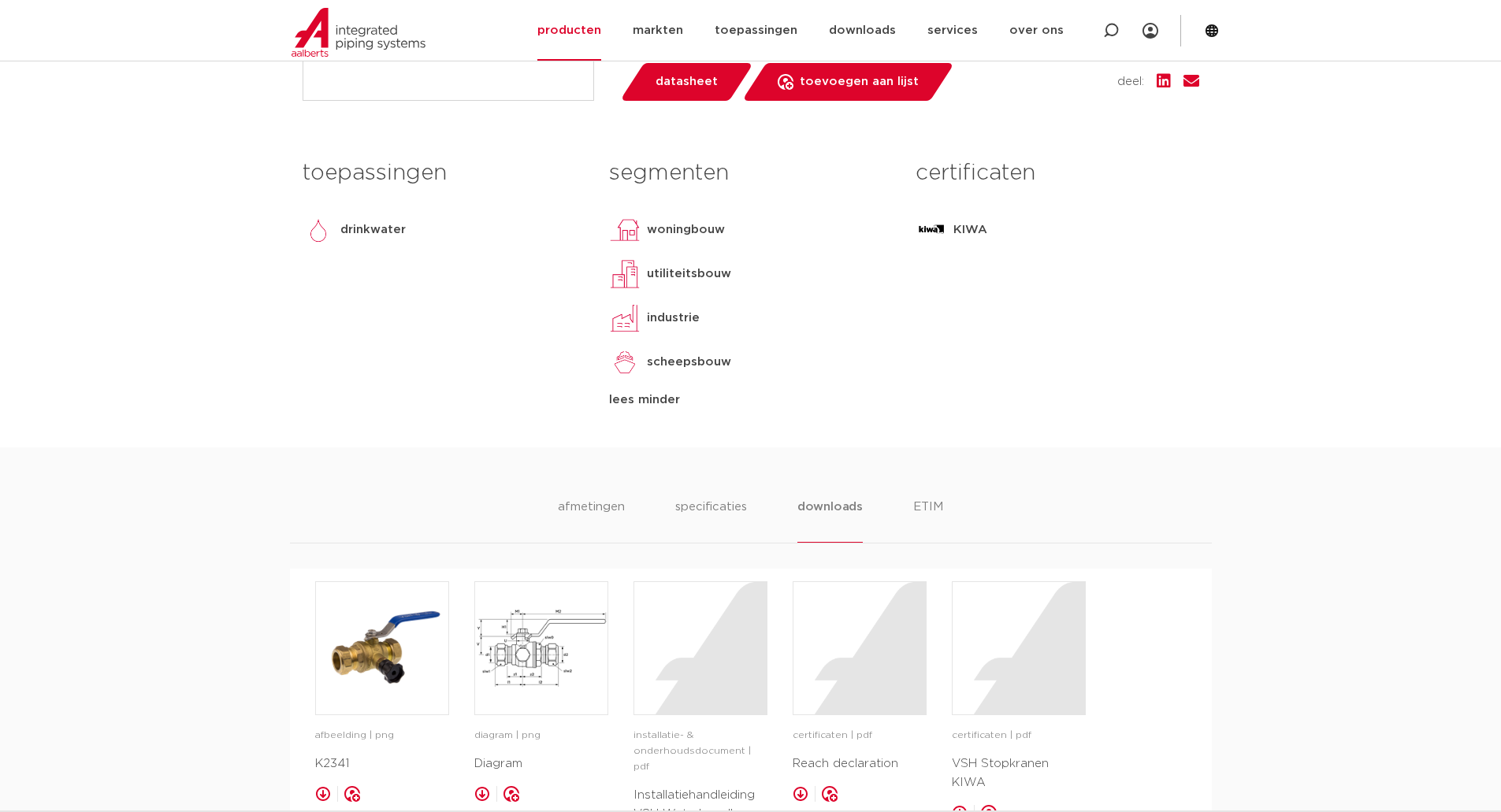
scroll to position [946, 0]
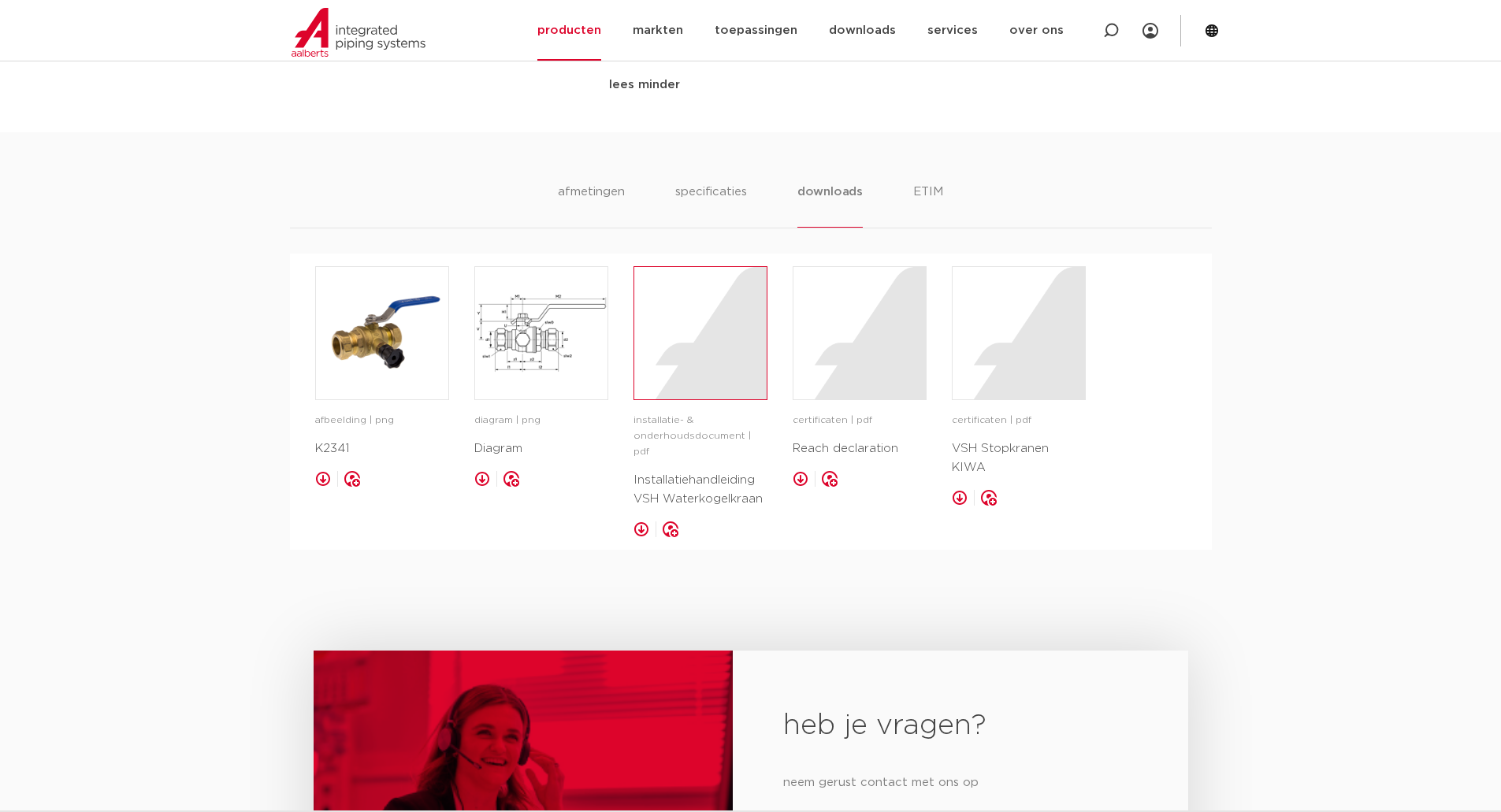
click at [656, 377] on div at bounding box center [700, 334] width 133 height 133
